Goal: Entertainment & Leisure: Consume media (video, audio)

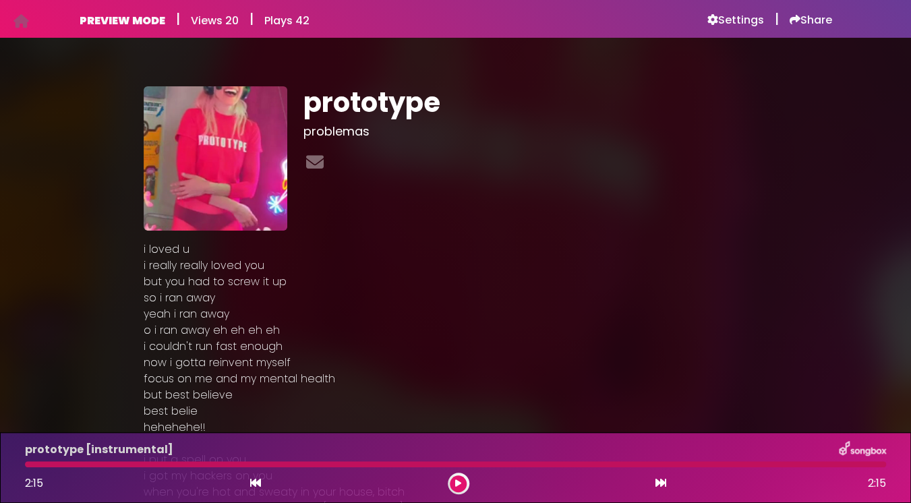
scroll to position [176, 0]
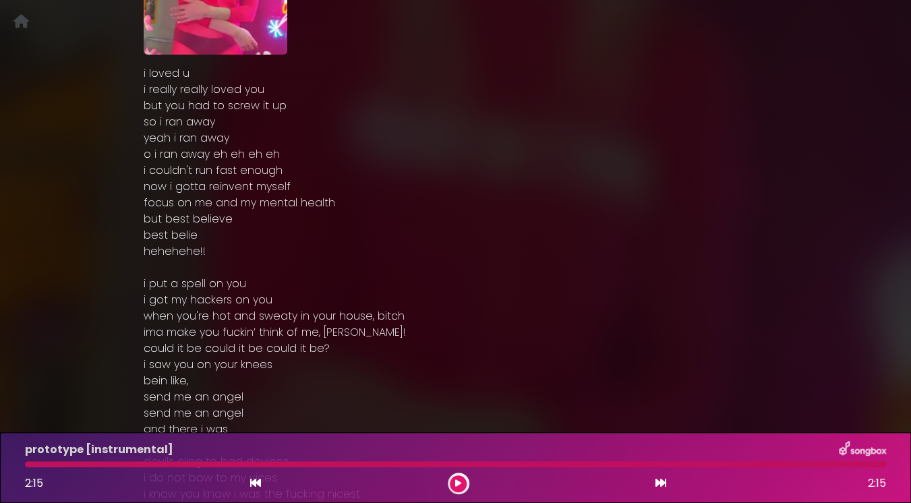
click at [29, 465] on div at bounding box center [455, 464] width 861 height 6
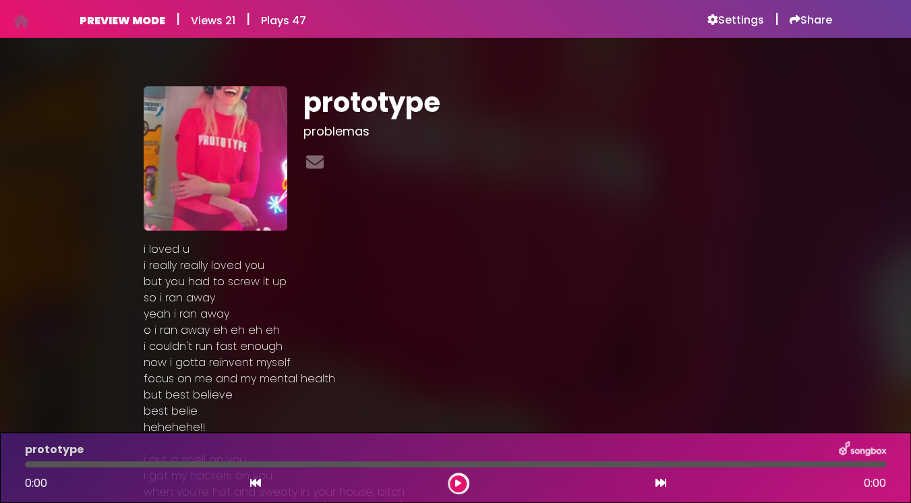
scroll to position [176, 0]
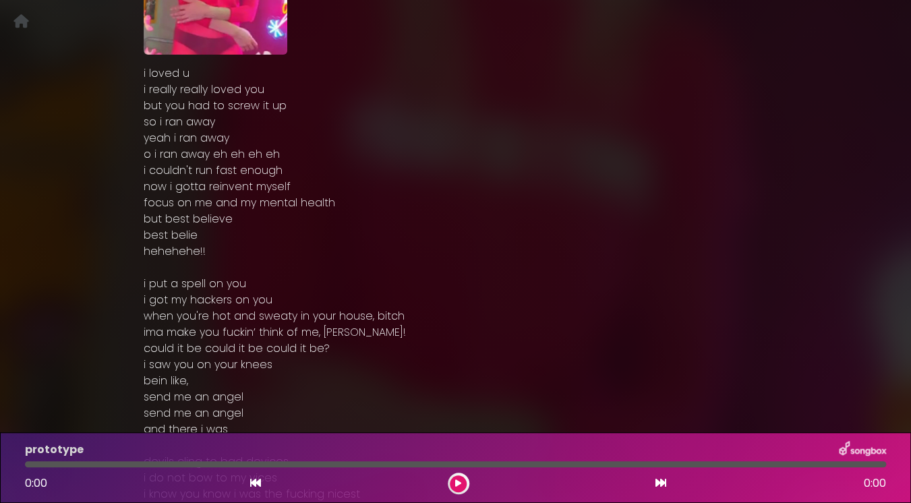
click at [658, 480] on icon at bounding box center [661, 482] width 11 height 11
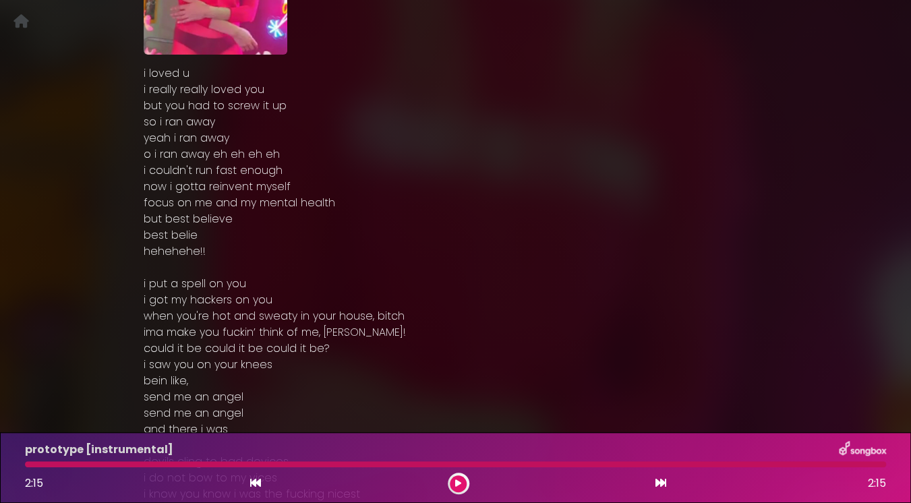
click at [465, 484] on button at bounding box center [458, 483] width 17 height 17
